Goal: Transaction & Acquisition: Purchase product/service

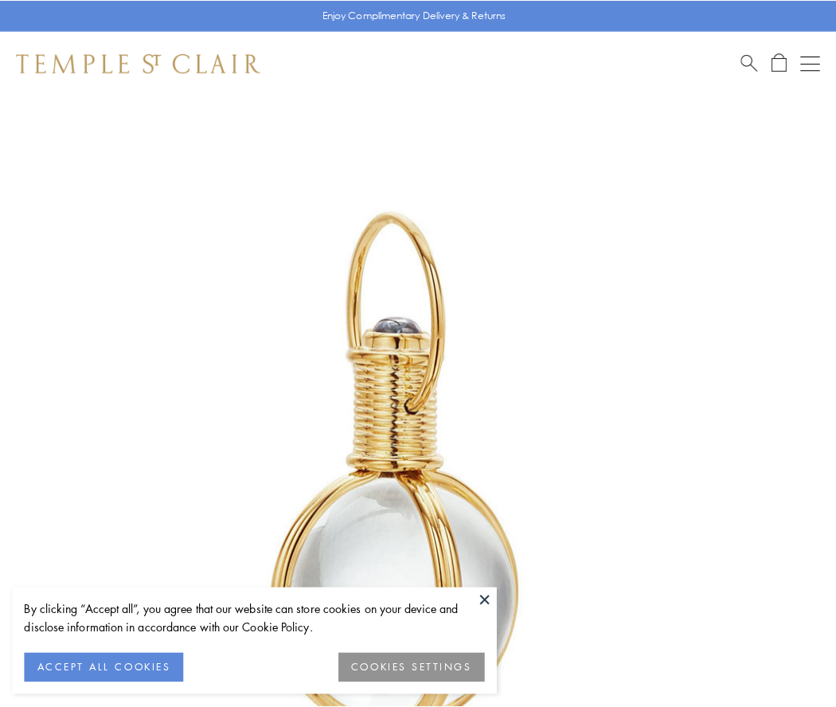
scroll to position [416, 0]
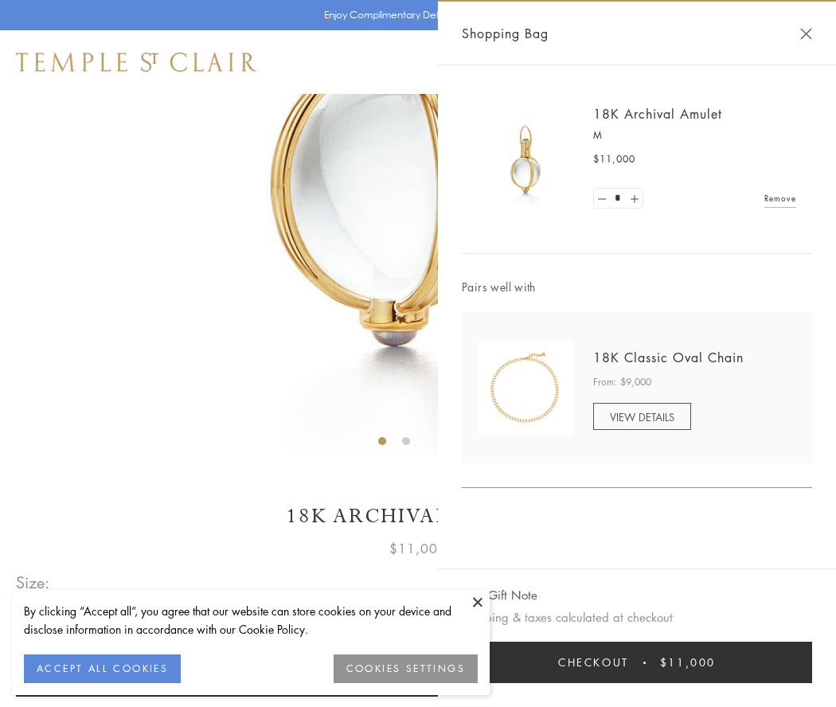
click at [637, 662] on button "Checkout $11,000" at bounding box center [637, 662] width 350 height 41
